Goal: Entertainment & Leisure: Consume media (video, audio)

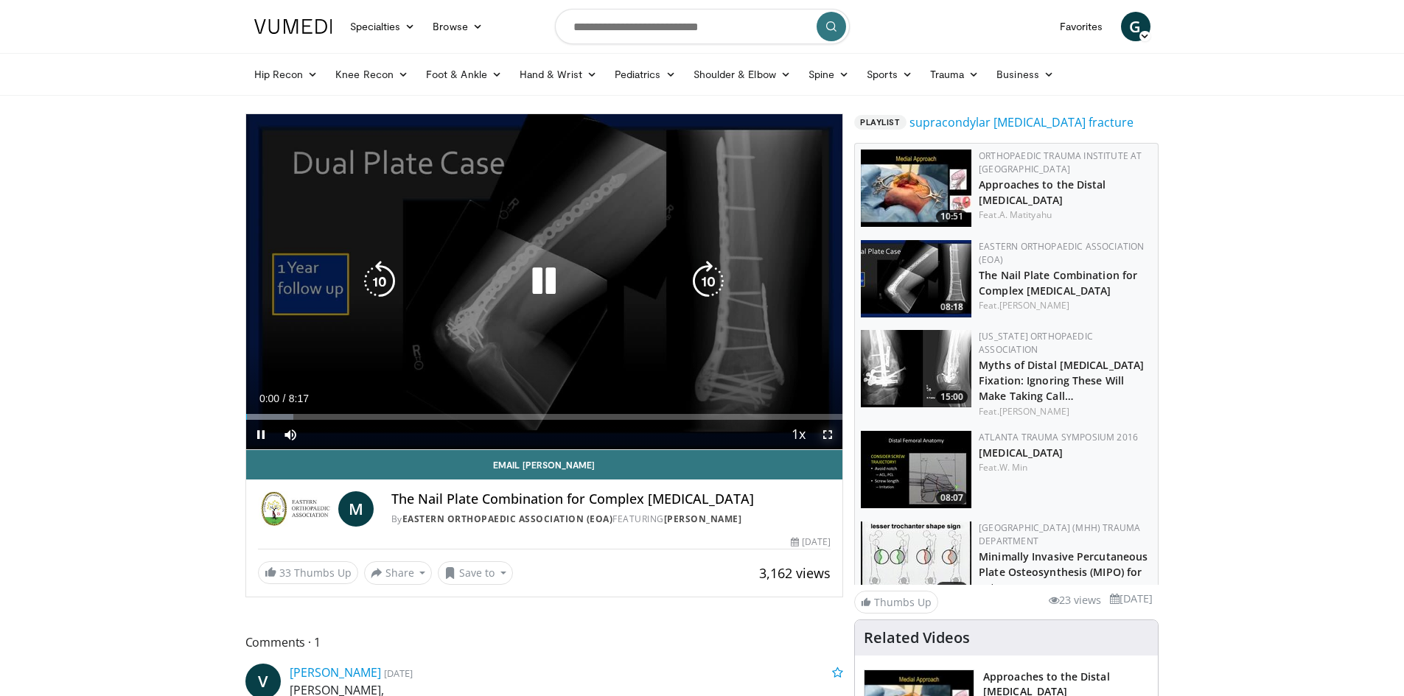
click at [827, 436] on span "Video Player" at bounding box center [827, 434] width 29 height 29
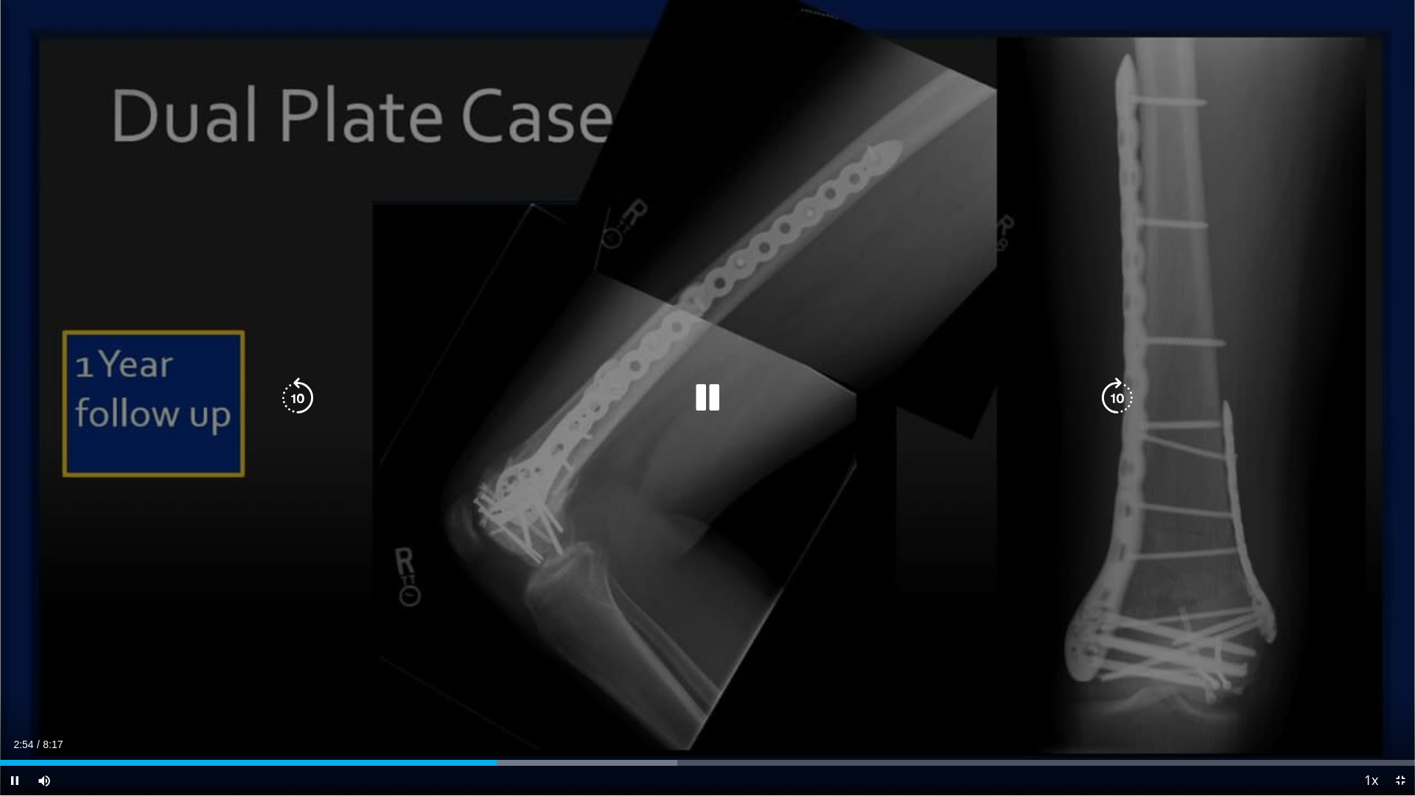
click at [707, 396] on icon "Video Player" at bounding box center [707, 397] width 41 height 41
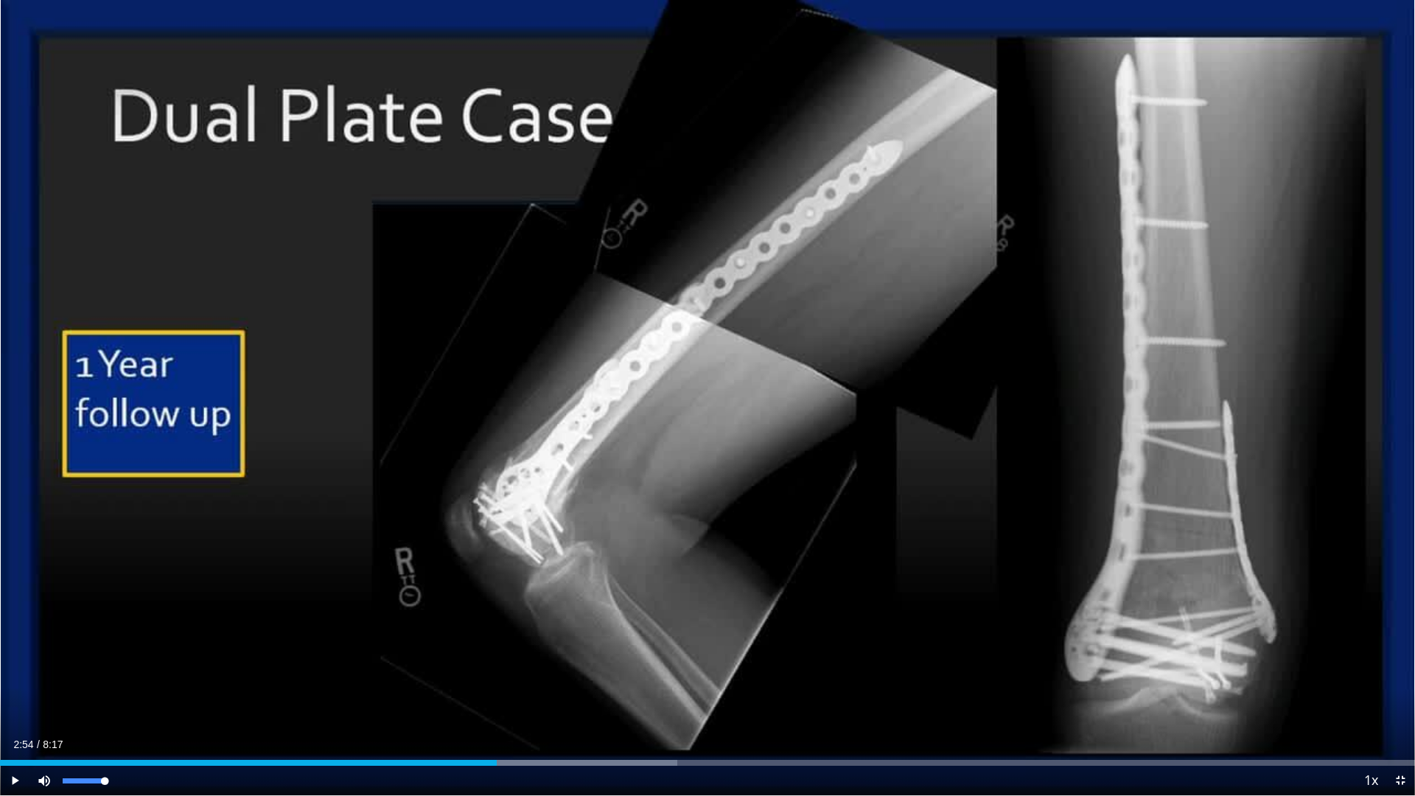
drag, startPoint x: 105, startPoint y: 780, endPoint x: 122, endPoint y: 778, distance: 17.1
click at [122, 696] on div "Mute 100%" at bounding box center [80, 780] width 103 height 29
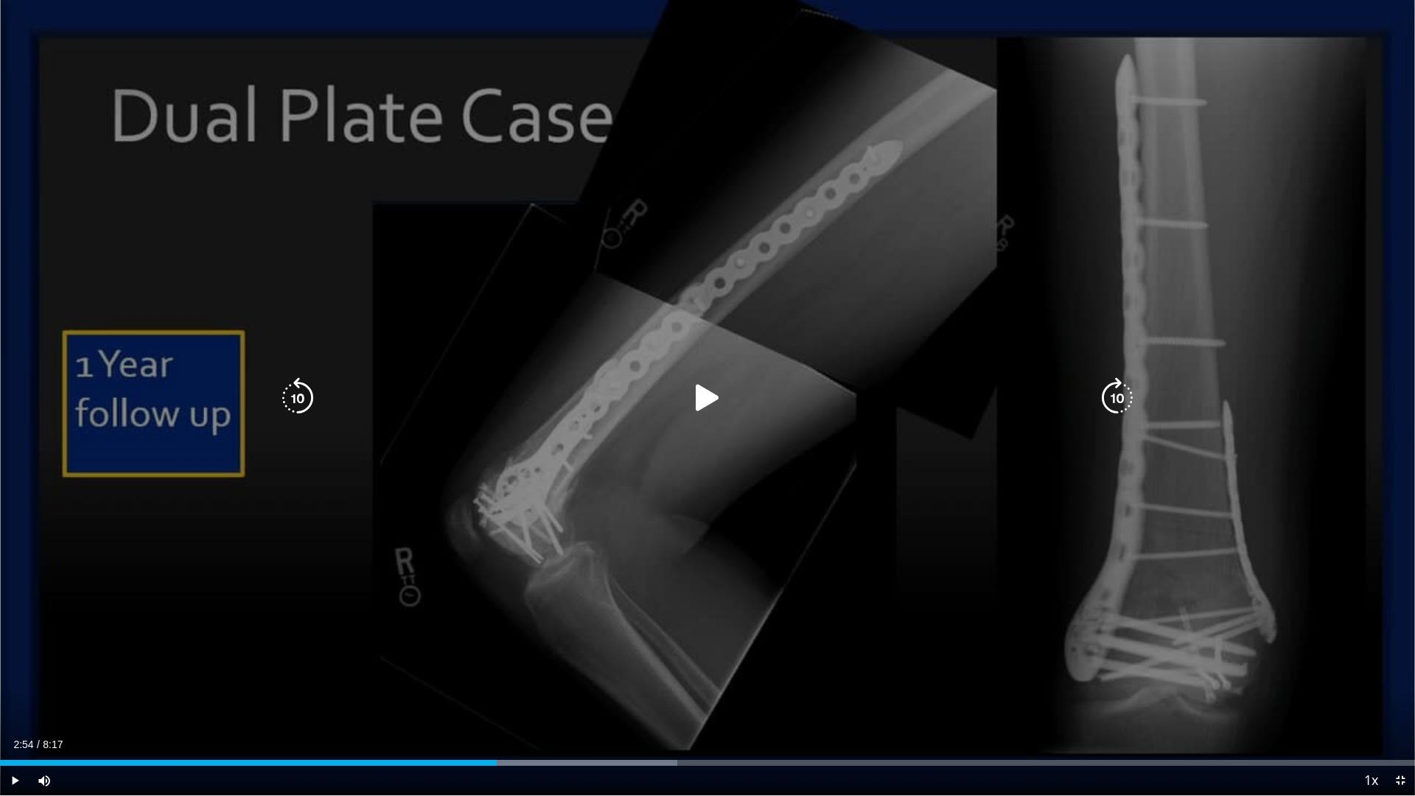
click at [692, 399] on icon "Video Player" at bounding box center [707, 397] width 41 height 41
click at [712, 393] on icon "Video Player" at bounding box center [707, 397] width 41 height 41
click at [709, 391] on icon "Video Player" at bounding box center [707, 397] width 41 height 41
click at [704, 389] on icon "Video Player" at bounding box center [707, 397] width 41 height 41
click at [705, 407] on icon "Video Player" at bounding box center [707, 397] width 41 height 41
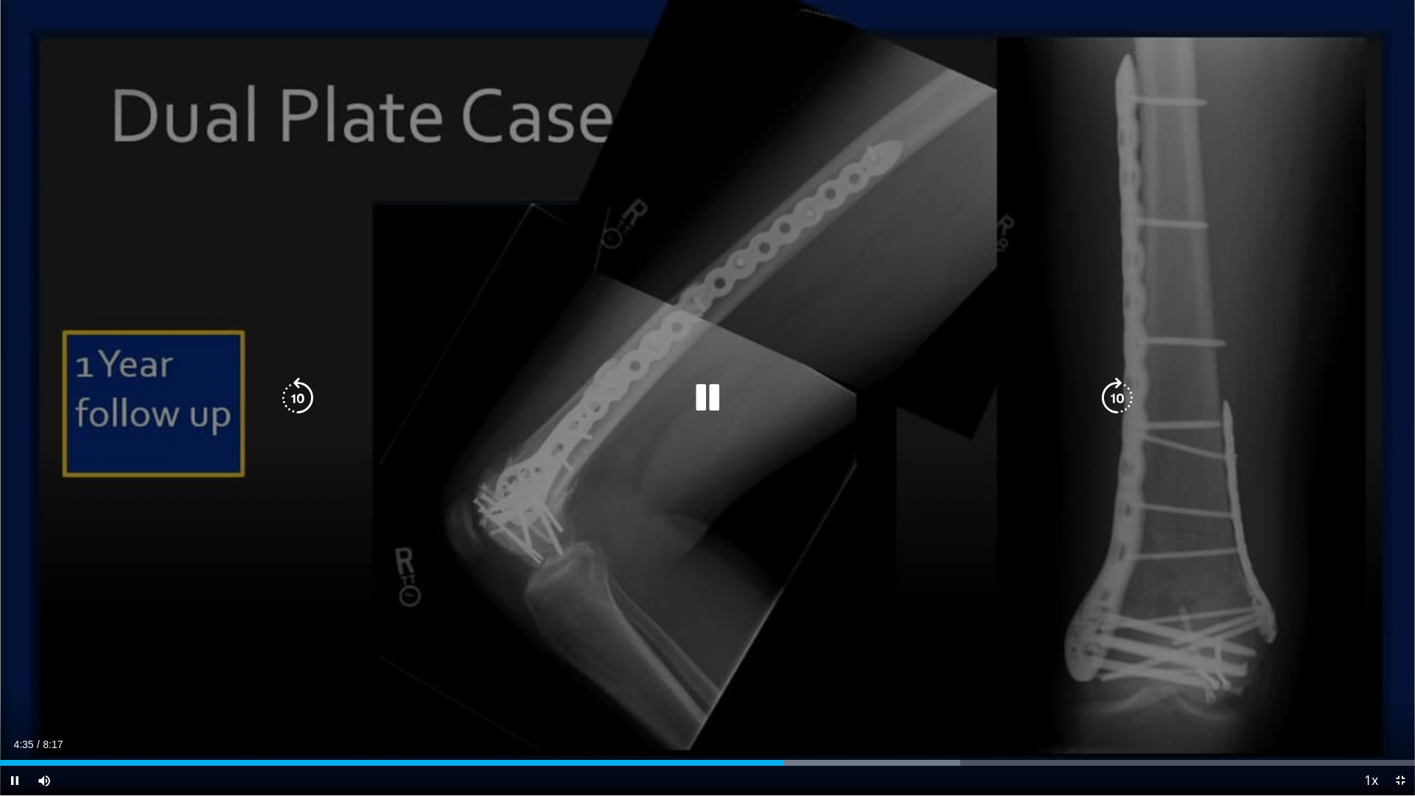
click at [718, 395] on icon "Video Player" at bounding box center [707, 397] width 41 height 41
click at [716, 420] on div "10 seconds Tap to unmute" at bounding box center [707, 397] width 1415 height 795
click at [707, 394] on icon "Video Player" at bounding box center [707, 397] width 41 height 41
click at [702, 408] on icon "Video Player" at bounding box center [707, 397] width 41 height 41
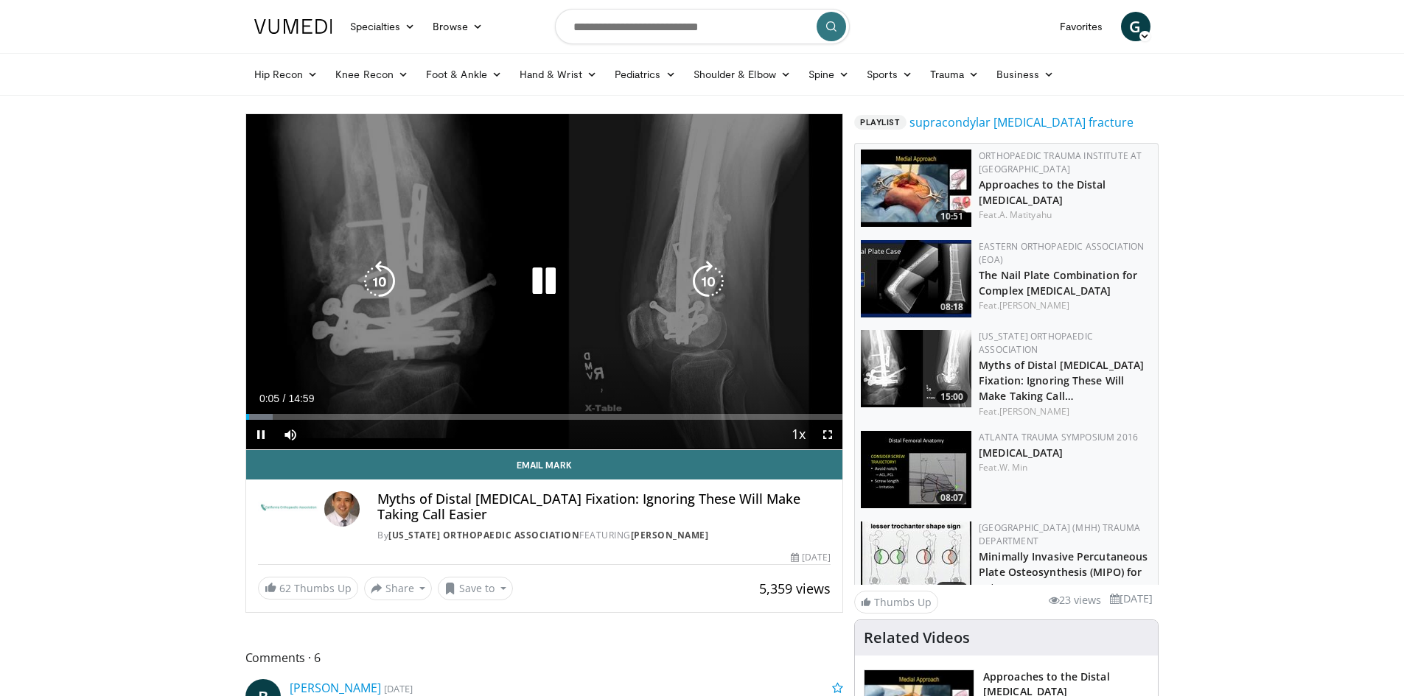
click at [654, 242] on div "10 seconds Tap to unmute" at bounding box center [544, 281] width 597 height 335
